Goal: Transaction & Acquisition: Purchase product/service

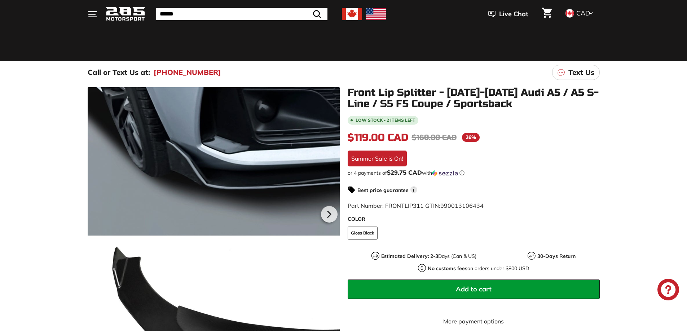
scroll to position [108, 0]
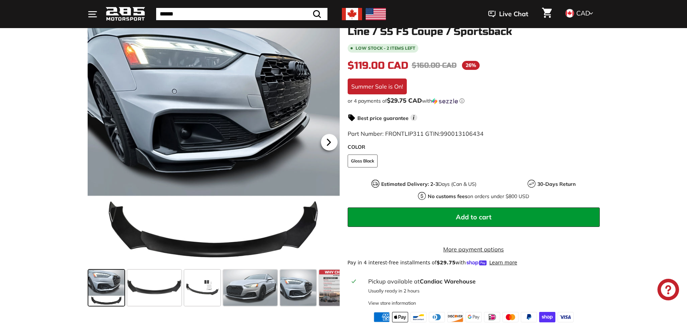
click at [327, 139] on icon at bounding box center [328, 142] width 17 height 17
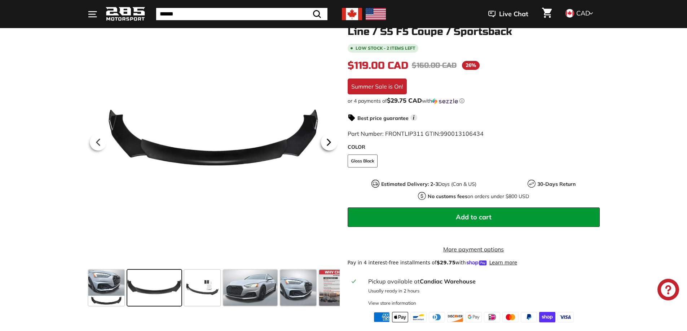
click at [327, 139] on icon at bounding box center [328, 142] width 17 height 17
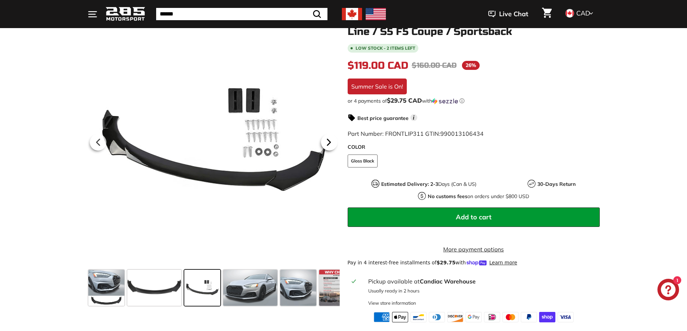
click at [327, 139] on icon at bounding box center [328, 142] width 17 height 17
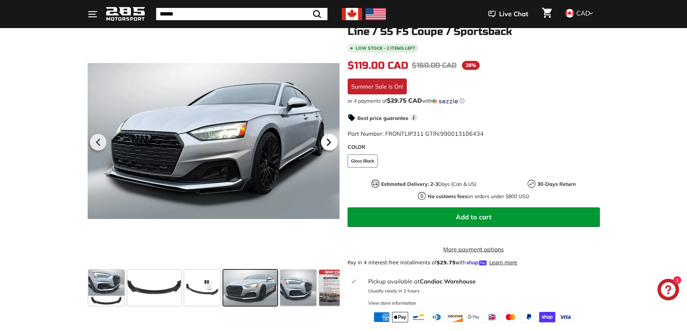
click at [327, 139] on icon at bounding box center [328, 142] width 17 height 17
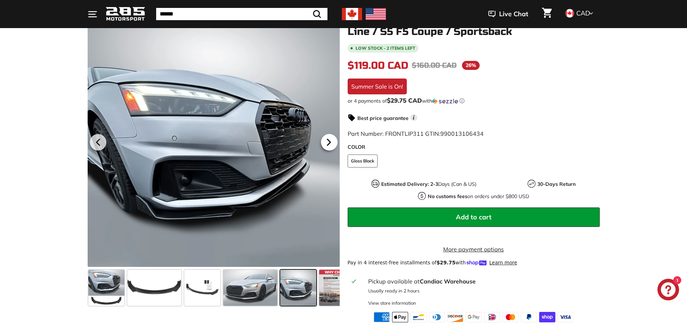
click at [327, 139] on icon at bounding box center [328, 142] width 17 height 17
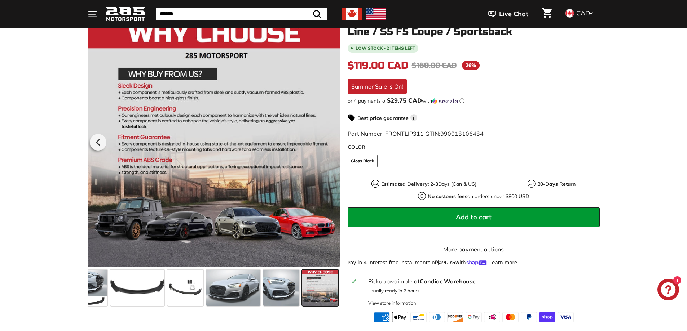
click at [327, 139] on div at bounding box center [214, 141] width 252 height 252
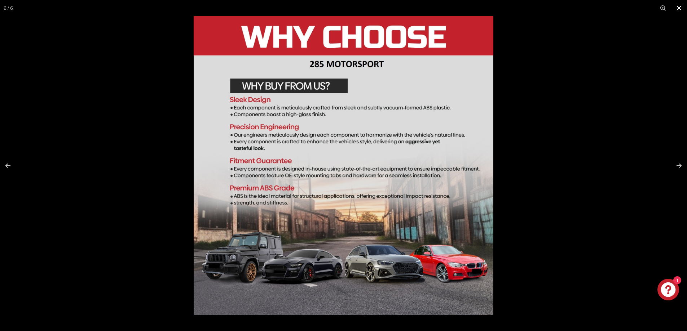
click at [679, 6] on button at bounding box center [679, 8] width 16 height 16
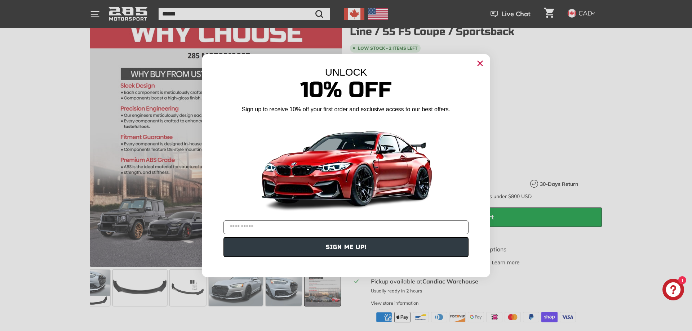
click at [481, 66] on circle "Close dialog" at bounding box center [480, 63] width 11 height 11
